Goal: Transaction & Acquisition: Purchase product/service

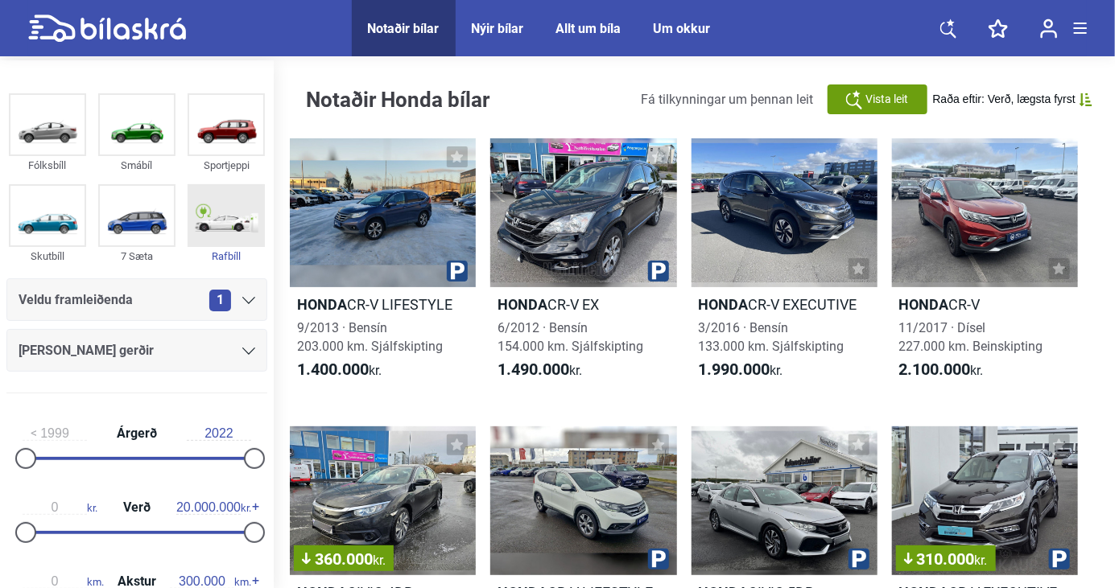
click at [222, 219] on img at bounding box center [226, 216] width 74 height 60
checkbox input "true"
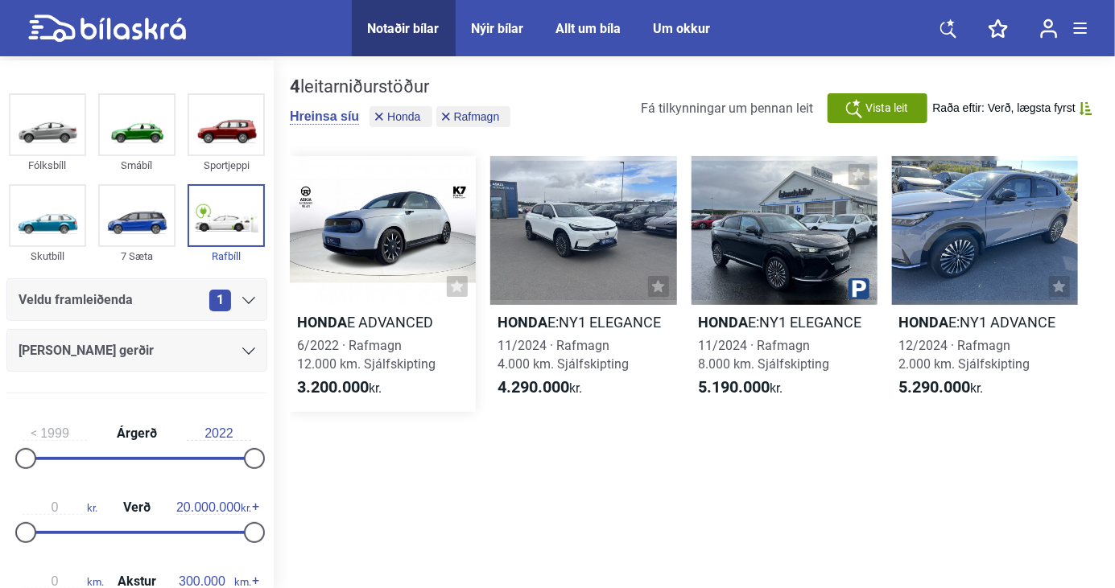
click at [340, 217] on div at bounding box center [383, 230] width 186 height 149
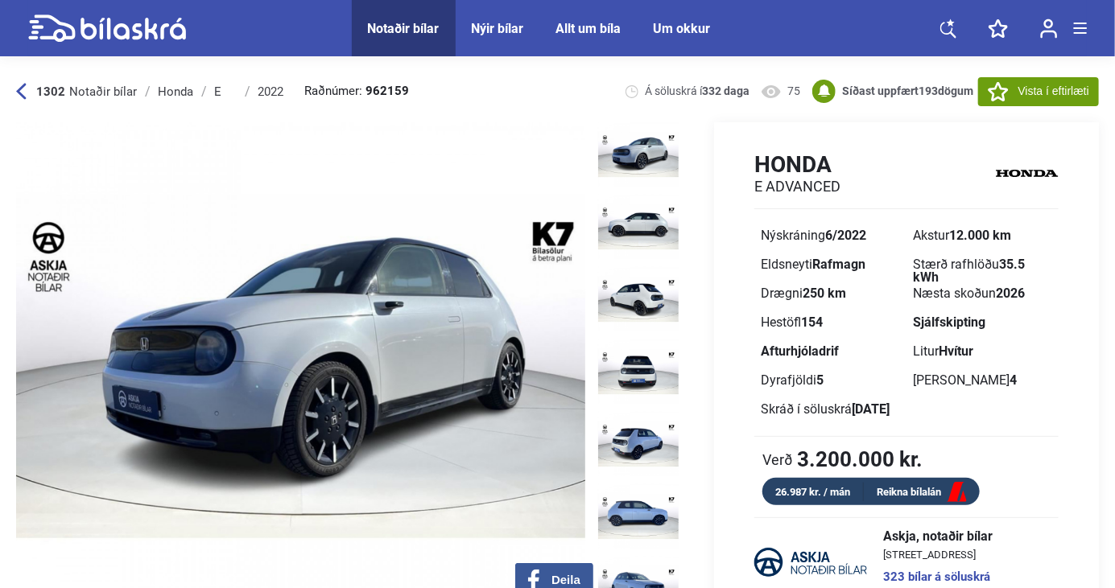
click at [640, 299] on img at bounding box center [638, 299] width 80 height 64
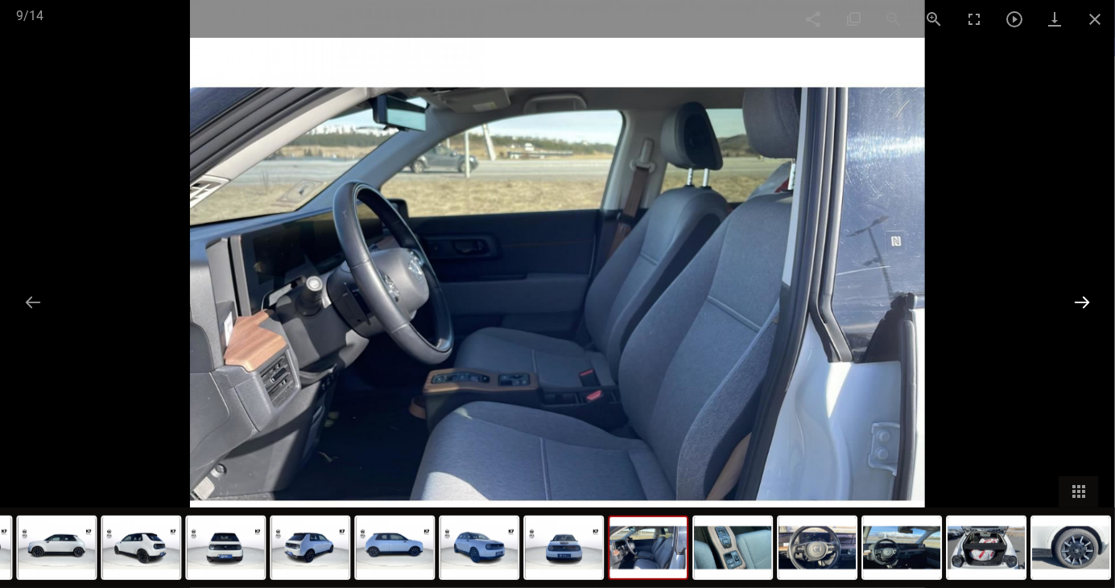
click at [1079, 318] on button at bounding box center [1082, 302] width 34 height 31
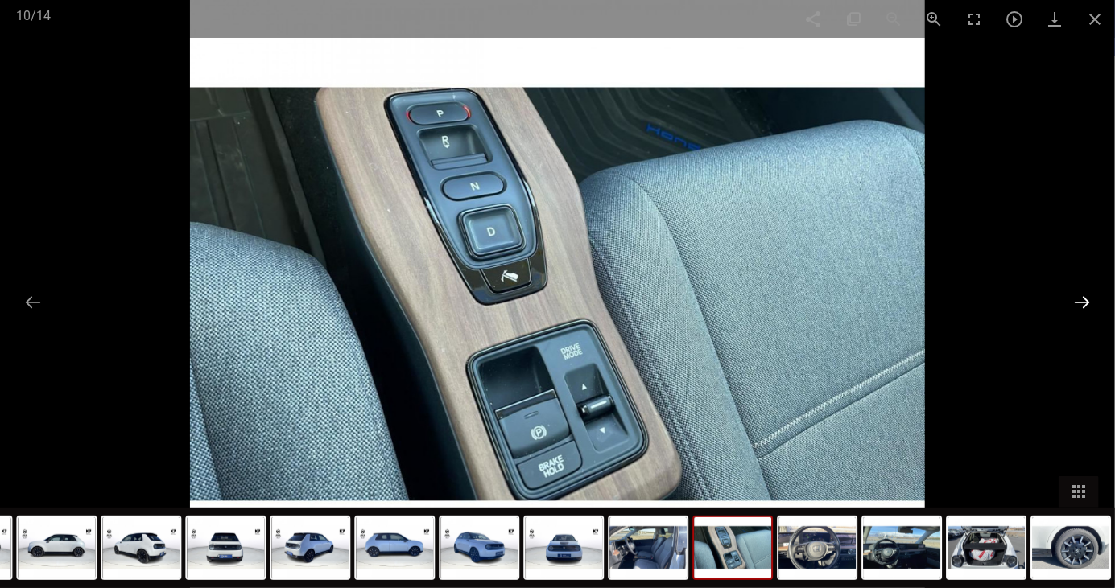
click at [1081, 318] on button at bounding box center [1082, 302] width 34 height 31
click at [1076, 318] on button at bounding box center [1082, 302] width 34 height 31
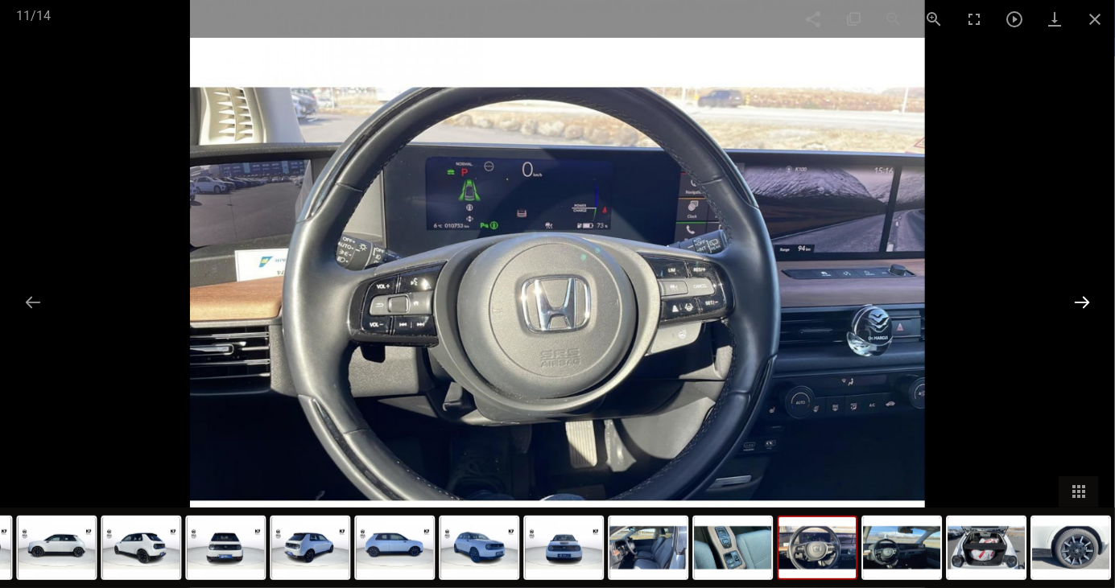
click at [1076, 318] on button at bounding box center [1082, 302] width 34 height 31
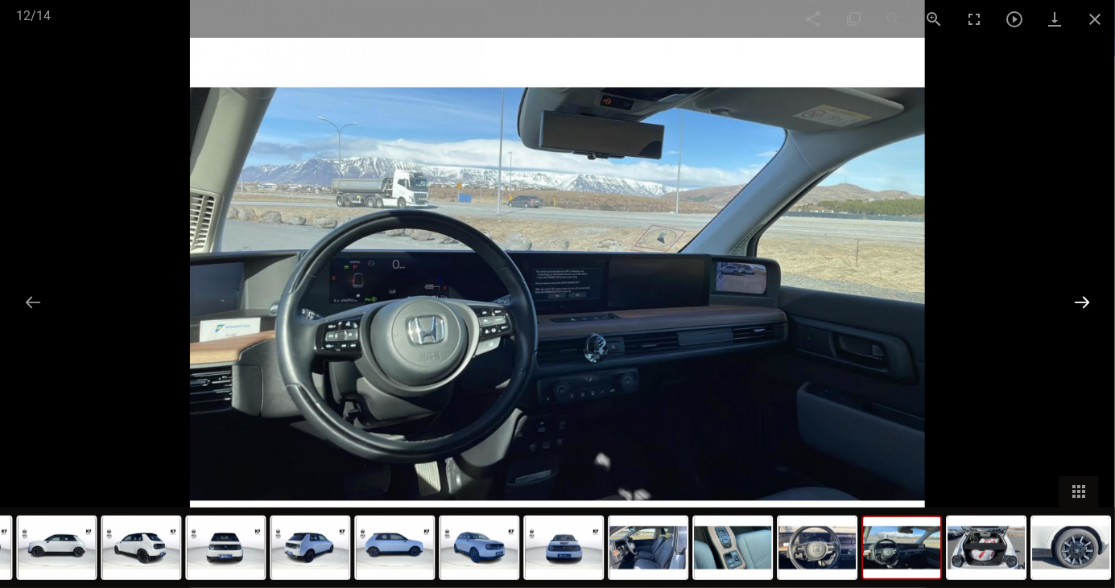
click at [1079, 318] on button at bounding box center [1082, 302] width 34 height 31
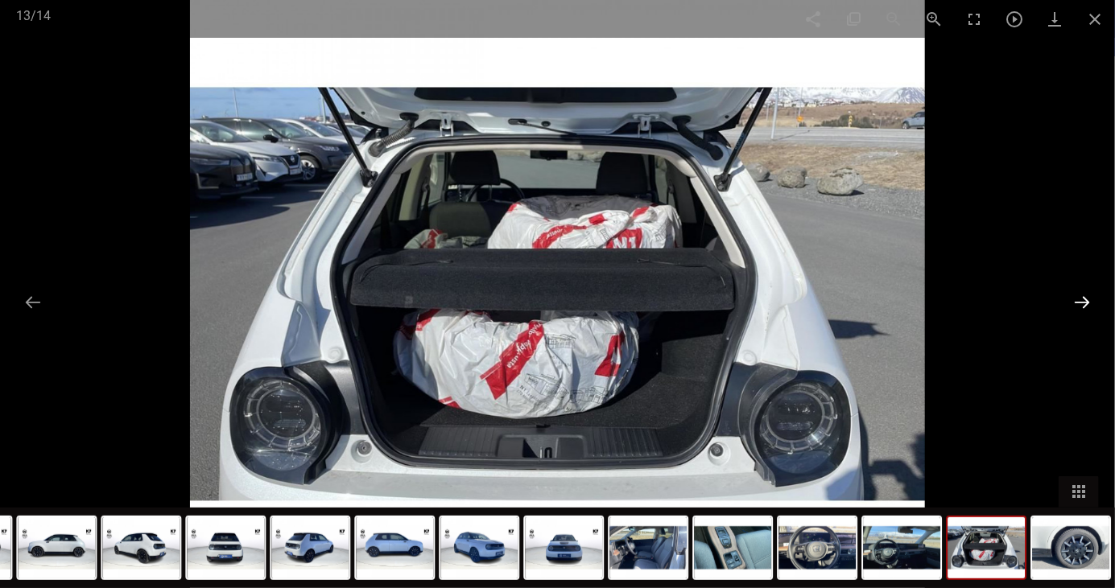
click at [1083, 318] on button at bounding box center [1082, 302] width 34 height 31
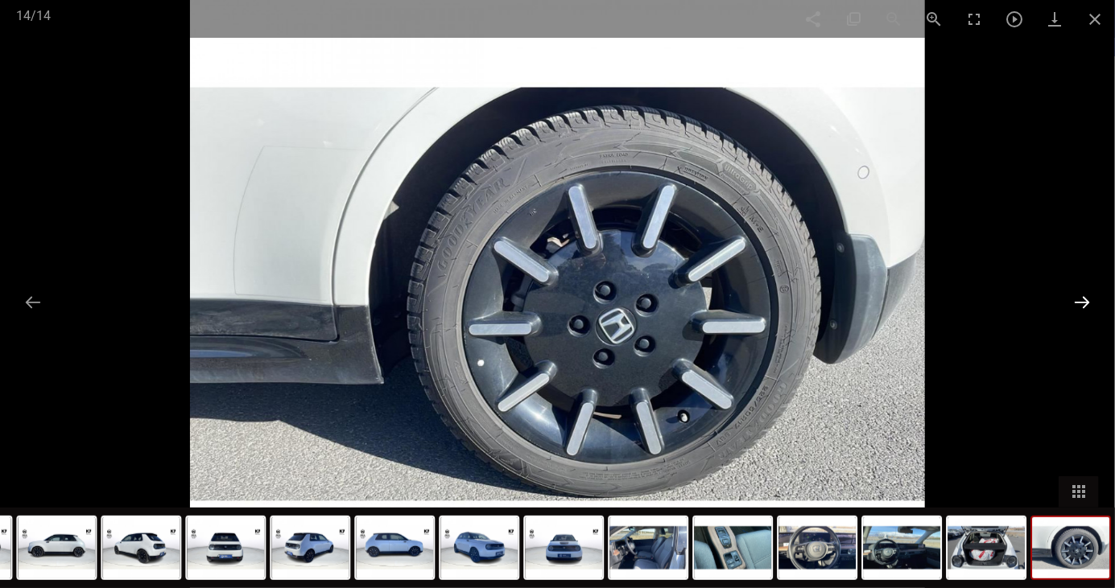
click at [1083, 318] on button at bounding box center [1082, 302] width 34 height 31
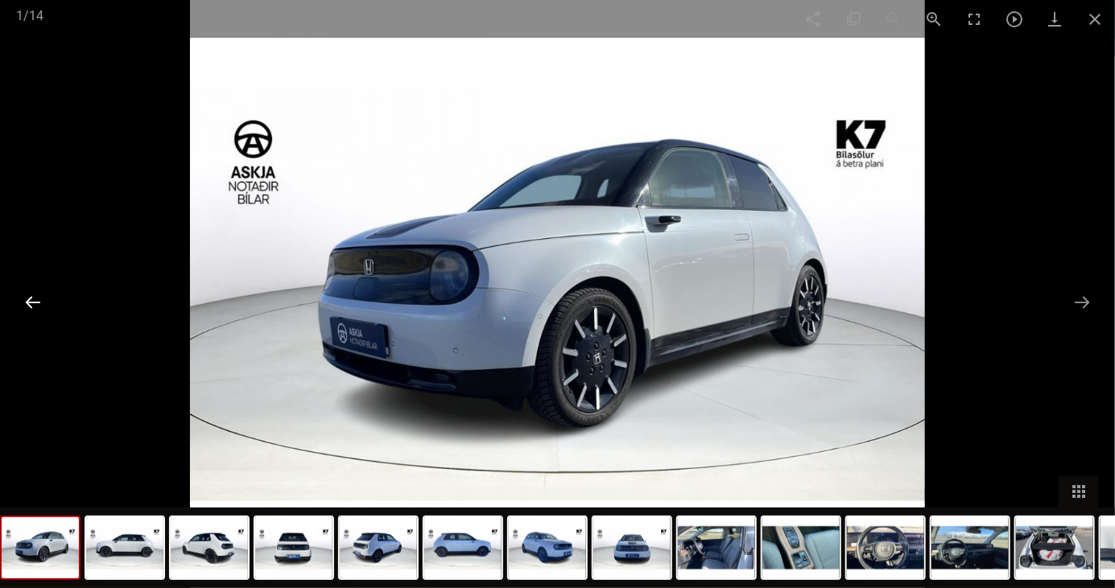
click at [20, 318] on button at bounding box center [33, 302] width 34 height 31
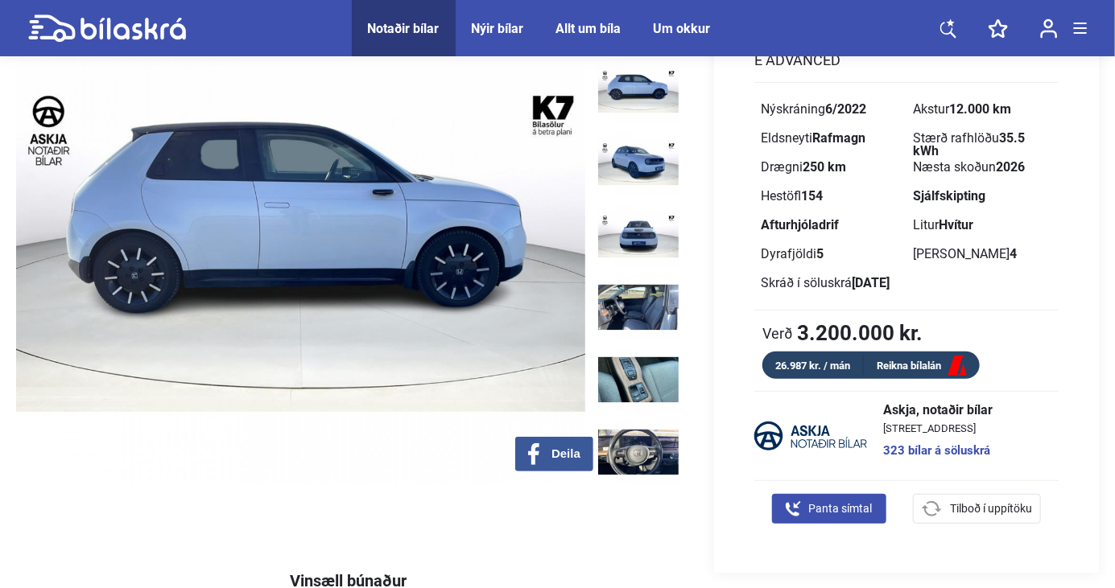
scroll to position [445, 0]
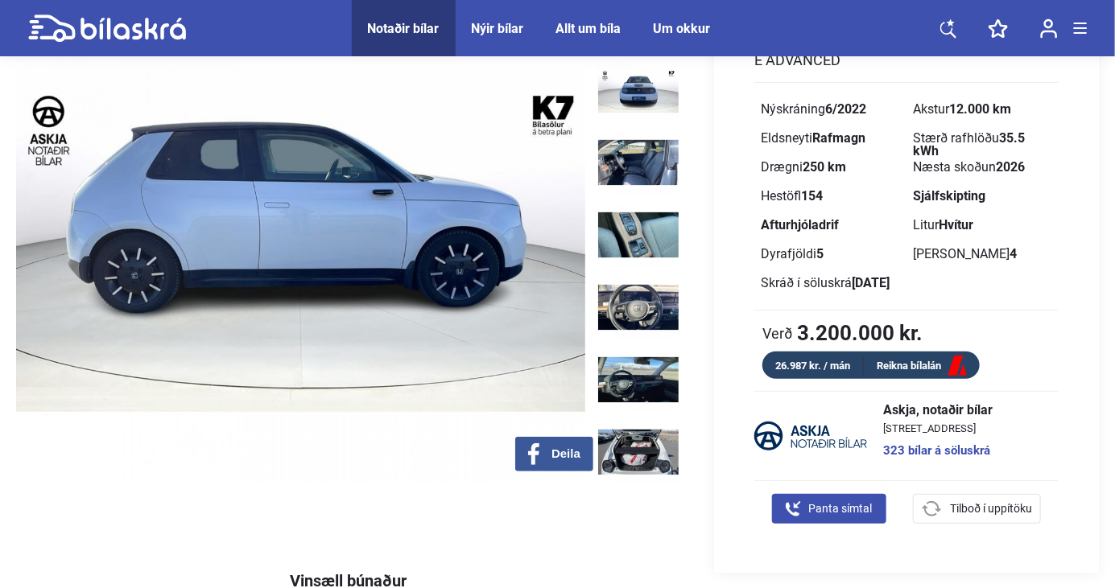
click at [638, 493] on img at bounding box center [638, 525] width 80 height 64
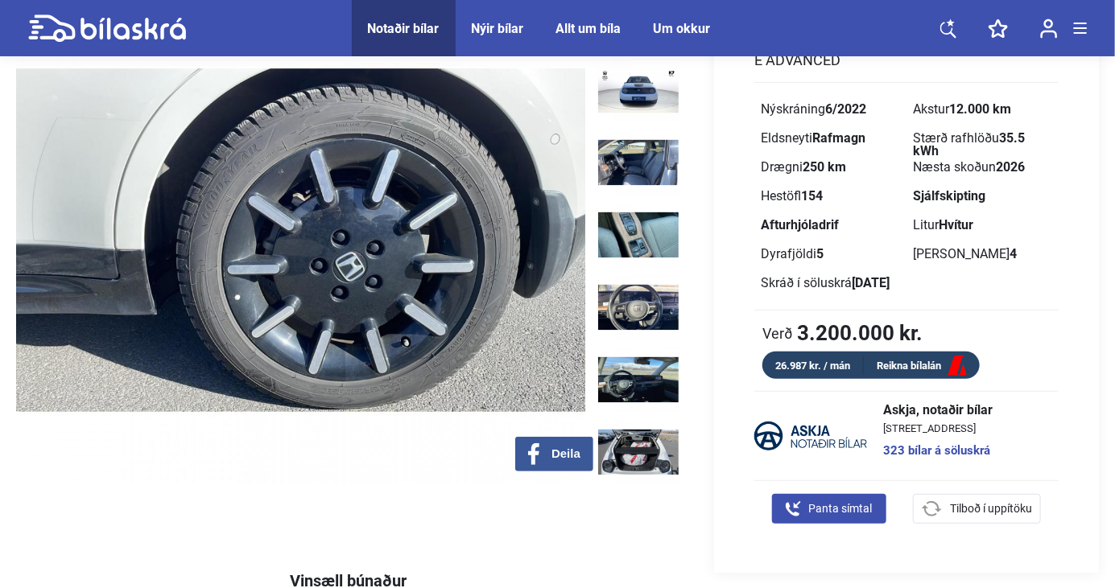
click at [646, 493] on img at bounding box center [638, 525] width 80 height 64
